Goal: Information Seeking & Learning: Learn about a topic

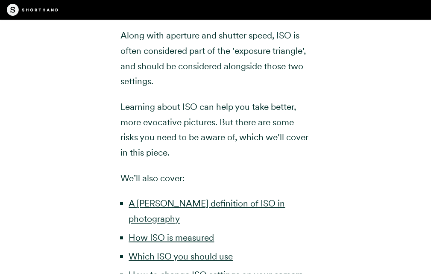
scroll to position [383, 0]
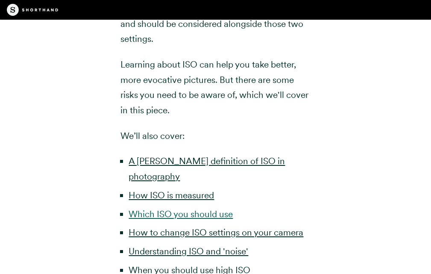
click at [178, 208] on link "Which ISO you should use" at bounding box center [181, 213] width 104 height 11
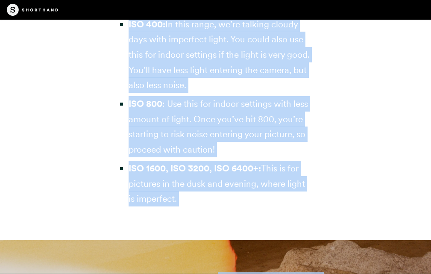
scroll to position [2604, 0]
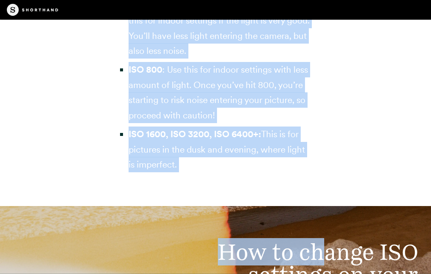
drag, startPoint x: 115, startPoint y: 99, endPoint x: 314, endPoint y: 172, distance: 212.1
copy div "That said, here’s a general guideline. ISO 100: Use this for sunny, outdoor set…"
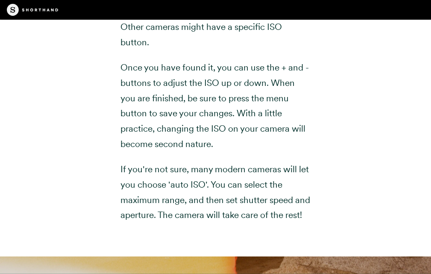
scroll to position [3031, 0]
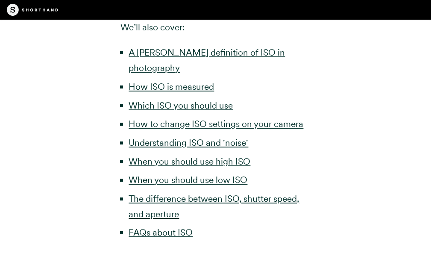
scroll to position [511, 0]
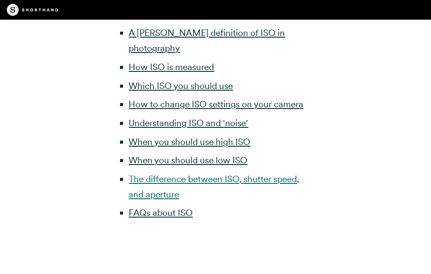
click at [176, 173] on link "The difference between ISO, shutter speed, and aperture" at bounding box center [214, 186] width 170 height 26
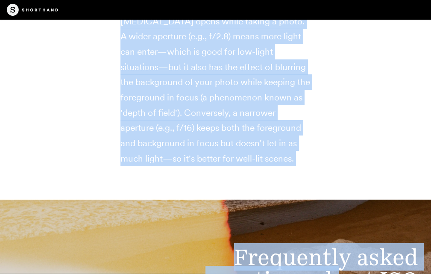
scroll to position [5820, 0]
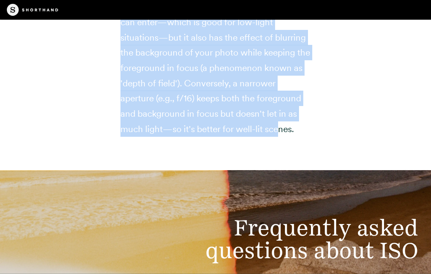
drag, startPoint x: 120, startPoint y: 144, endPoint x: 278, endPoint y: 134, distance: 157.9
copy div "Lor ipsum dolo sitam co adi 'elit seddoei' te incididuntu: LAB, etdolor magna, …"
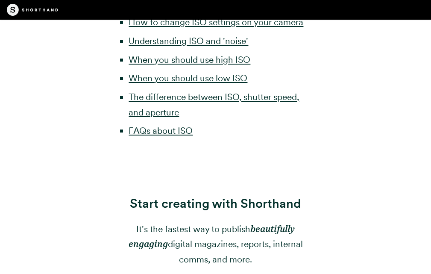
scroll to position [511, 0]
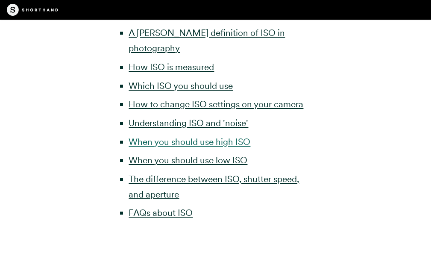
click at [138, 136] on link "When you should use high ISO" at bounding box center [190, 141] width 122 height 11
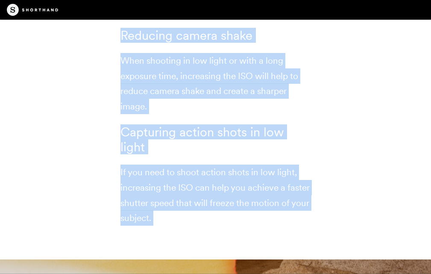
scroll to position [4999, 0]
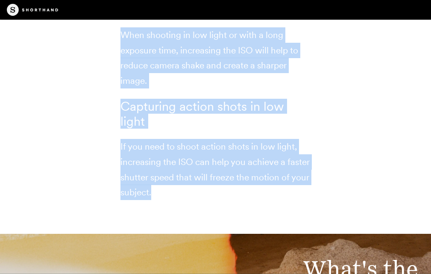
drag, startPoint x: 120, startPoint y: 35, endPoint x: 324, endPoint y: 194, distance: 259.5
copy div "However, if you're shooting a moving subject, like a child playing or birds in …"
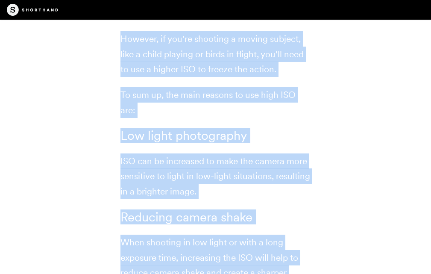
scroll to position [4785, 0]
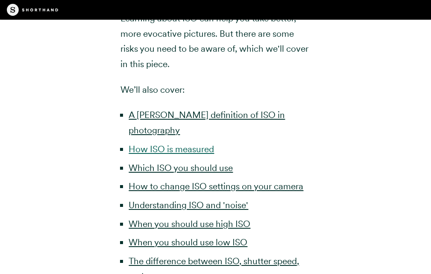
scroll to position [425, 0]
